Goal: Transaction & Acquisition: Purchase product/service

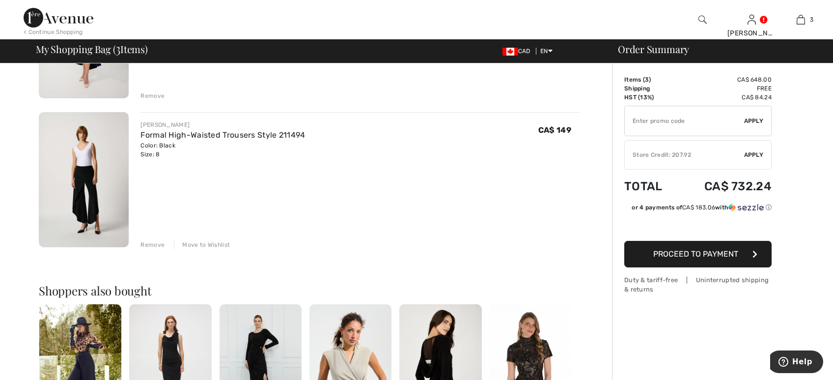
scroll to position [312, 0]
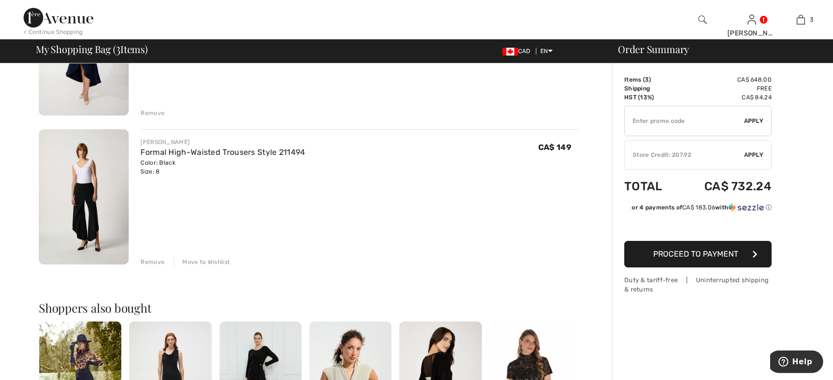
click at [154, 259] on div "Remove" at bounding box center [152, 261] width 24 height 9
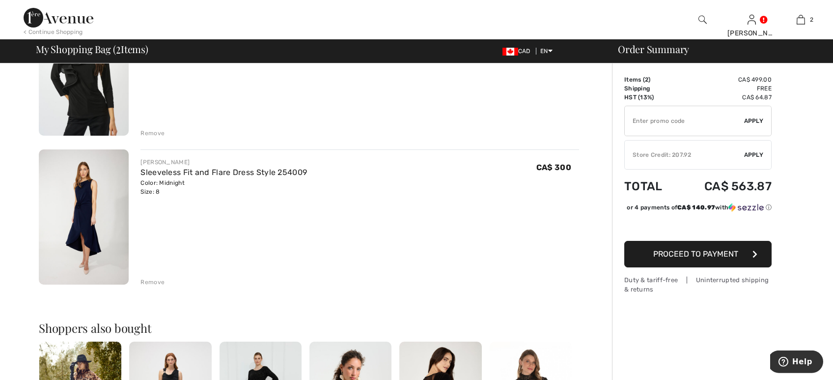
scroll to position [141, 0]
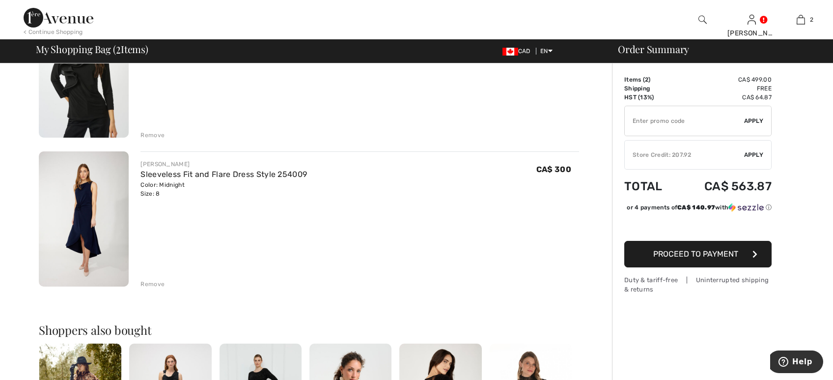
click at [152, 282] on div "Remove" at bounding box center [152, 283] width 24 height 9
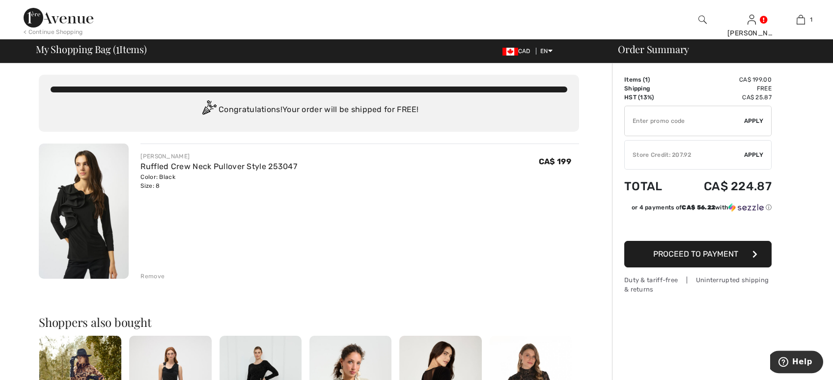
scroll to position [0, 0]
click at [153, 277] on div "Remove" at bounding box center [152, 276] width 24 height 9
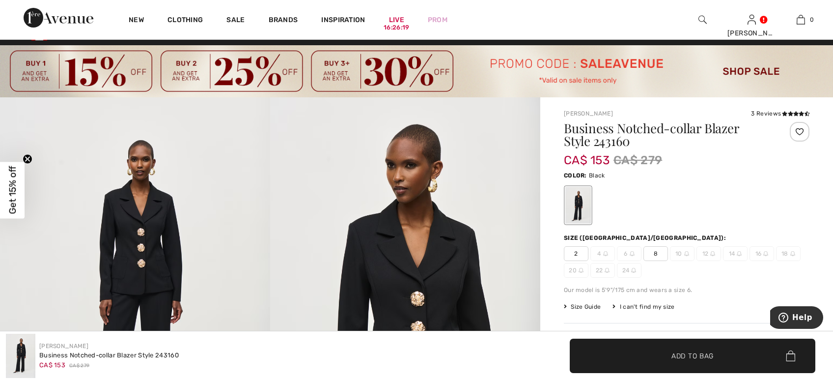
click at [653, 250] on span "8" at bounding box center [655, 253] width 25 height 15
click at [682, 352] on span "Add to Bag" at bounding box center [692, 355] width 42 height 10
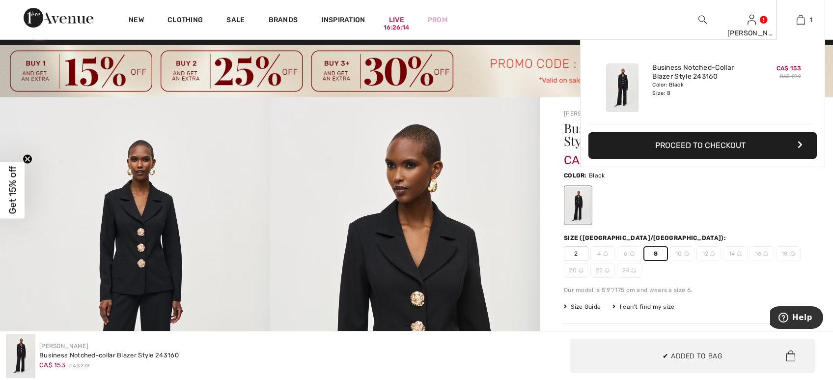
click at [749, 144] on button "Proceed to Checkout" at bounding box center [702, 145] width 228 height 27
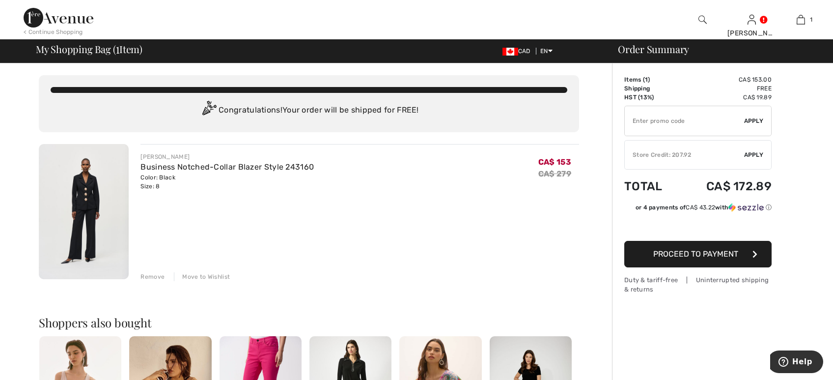
click at [639, 120] on input "TEXT" at bounding box center [684, 120] width 119 height 29
type input "SALEAVENUE"
click at [748, 120] on span "Apply" at bounding box center [754, 120] width 20 height 9
